Goal: Task Accomplishment & Management: Use online tool/utility

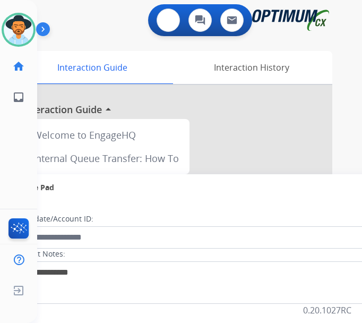
click at [180, 19] on button at bounding box center [168, 19] width 23 height 23
click at [173, 24] on img at bounding box center [169, 20] width 10 height 10
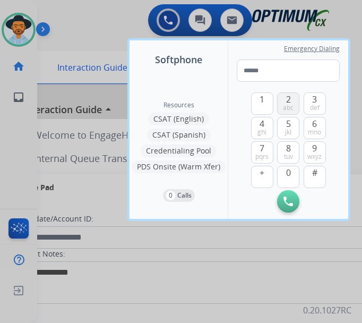
click at [287, 101] on span "2" at bounding box center [288, 99] width 5 height 13
click at [285, 172] on button "0" at bounding box center [288, 177] width 22 height 22
click at [288, 95] on span "2" at bounding box center [288, 99] width 5 height 13
click at [262, 124] on span "4" at bounding box center [262, 123] width 5 height 13
click at [283, 100] on button "2 abc" at bounding box center [288, 103] width 22 height 22
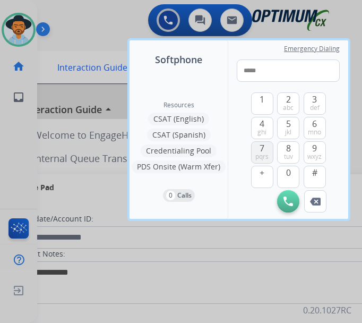
click at [262, 150] on span "7" at bounding box center [262, 148] width 5 height 13
click at [261, 150] on span "7" at bounding box center [262, 148] width 5 height 13
click at [312, 151] on button "9 wxyz" at bounding box center [315, 152] width 22 height 22
click at [288, 173] on span "0" at bounding box center [288, 172] width 5 height 13
click at [314, 152] on span "wxyz" at bounding box center [314, 156] width 14 height 8
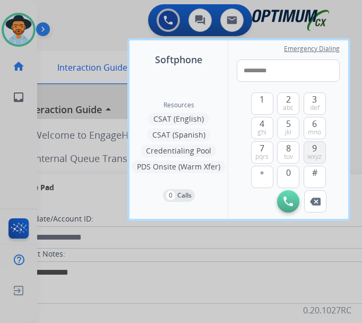
type input "**********"
click at [288, 203] on img at bounding box center [289, 201] width 10 height 10
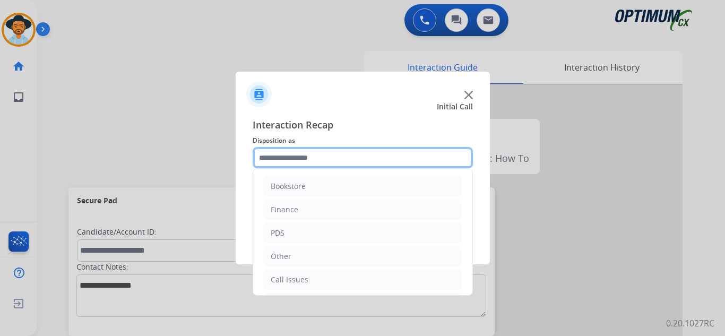
click at [279, 160] on input "text" at bounding box center [363, 157] width 220 height 21
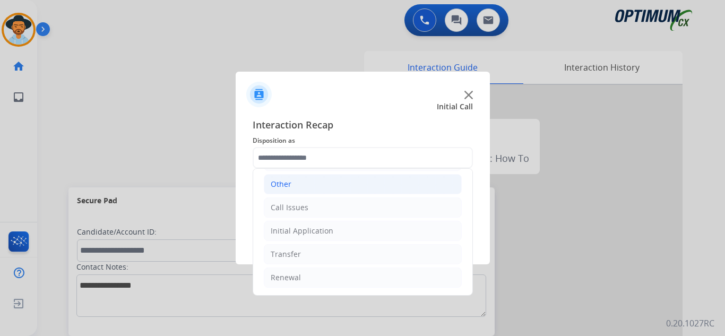
click at [331, 184] on li "Other" at bounding box center [363, 184] width 198 height 20
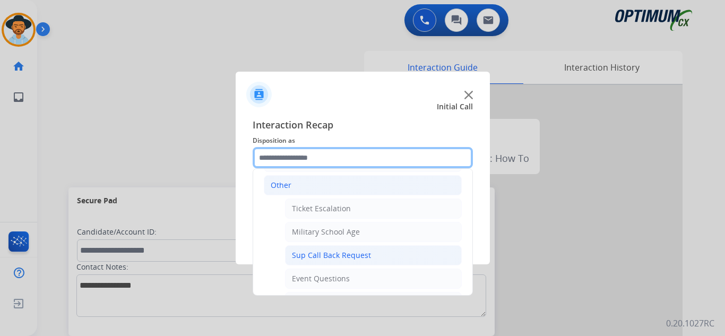
scroll to position [53, 0]
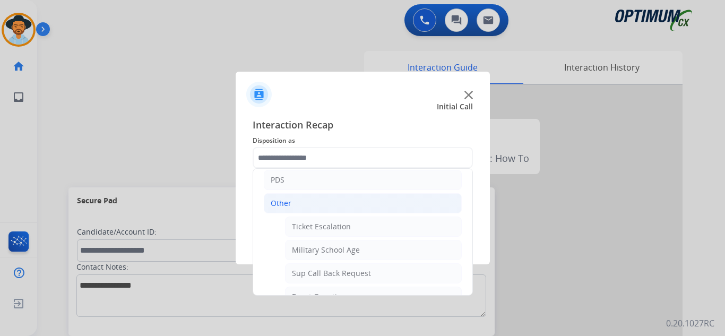
click at [308, 196] on li "Other" at bounding box center [363, 203] width 198 height 20
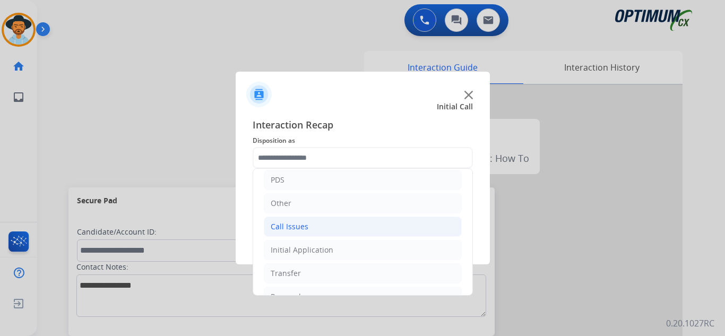
click at [320, 225] on li "Call Issues" at bounding box center [363, 227] width 198 height 20
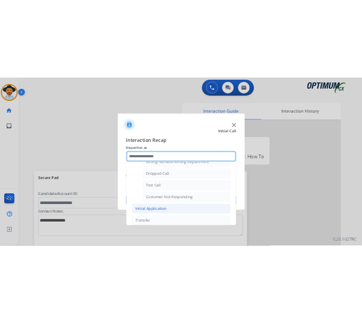
scroll to position [83, 0]
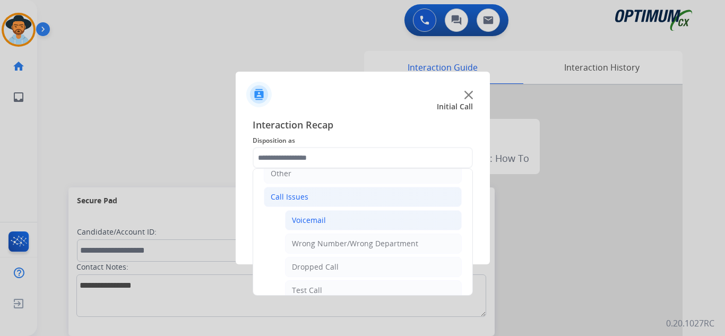
click at [325, 225] on li "Voicemail" at bounding box center [373, 220] width 177 height 20
type input "*********"
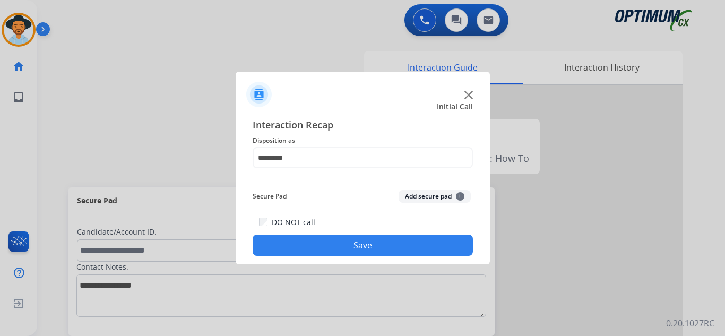
click at [328, 237] on button "Save" at bounding box center [363, 245] width 220 height 21
